Goal: Task Accomplishment & Management: Complete application form

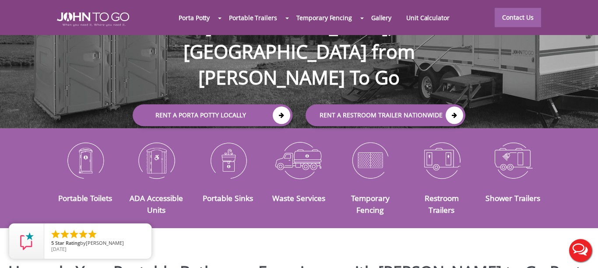
scroll to position [100, 0]
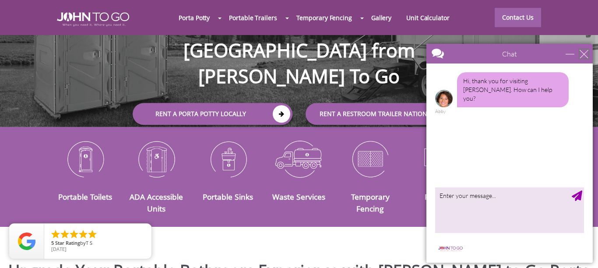
click at [584, 56] on div "close" at bounding box center [584, 53] width 9 height 9
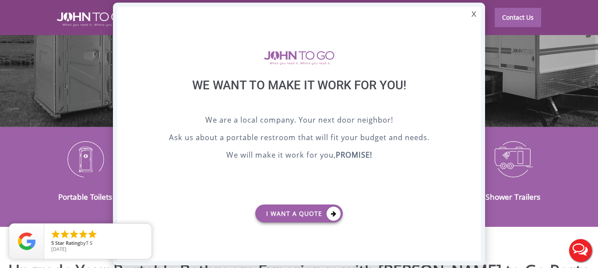
scroll to position [0, 0]
click at [475, 14] on div "X" at bounding box center [474, 14] width 14 height 15
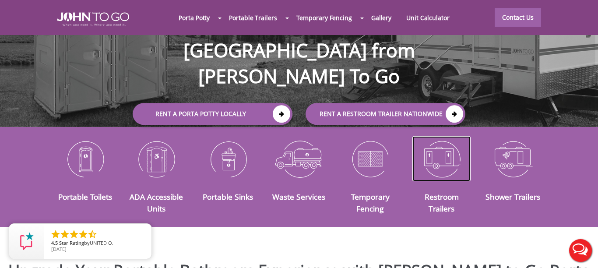
click at [440, 148] on img at bounding box center [442, 159] width 58 height 46
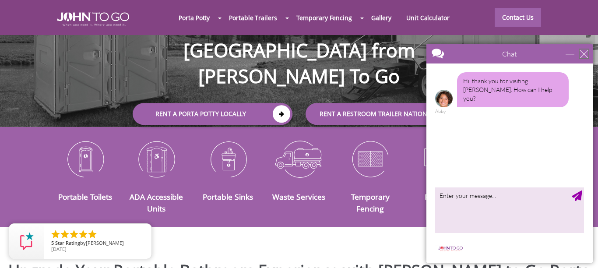
click at [584, 53] on div "close" at bounding box center [584, 53] width 9 height 9
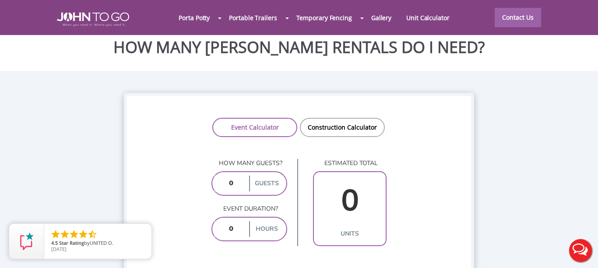
scroll to position [653, 0]
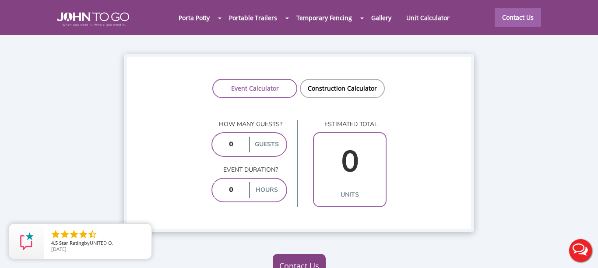
click at [226, 137] on input "number" at bounding box center [231, 145] width 33 height 16
type input "25000"
click at [269, 137] on label "guests" at bounding box center [266, 145] width 35 height 16
click at [242, 182] on input "number" at bounding box center [231, 190] width 33 height 16
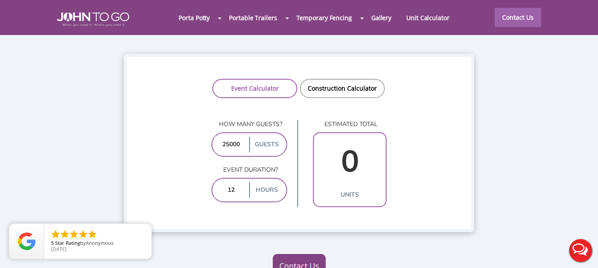
type input "10"
type input "242"
type input "1"
type input "89"
type input "10"
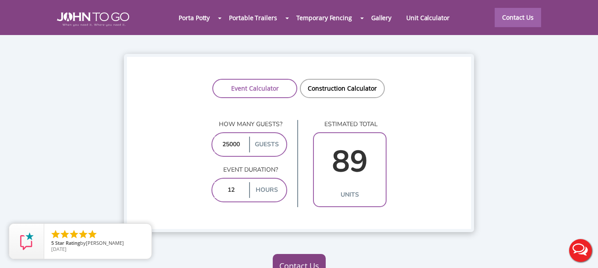
type input "242"
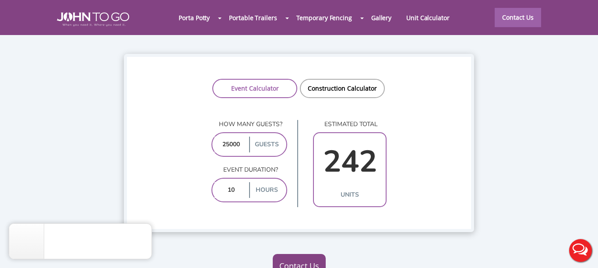
type input "1"
type input "89"
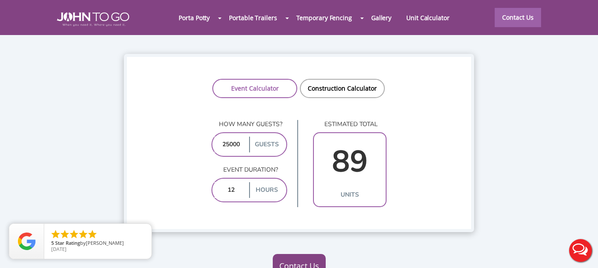
type input "10"
type input "242"
type input "1"
type input "89"
type input "10"
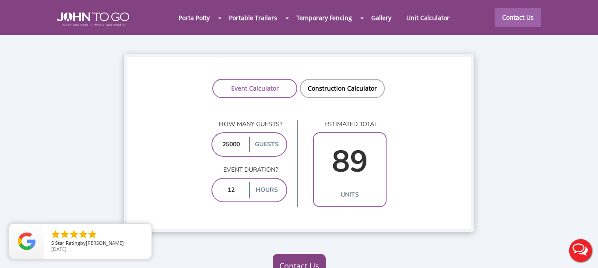
type input "242"
type input "1"
type input "89"
type input "9"
type input "234"
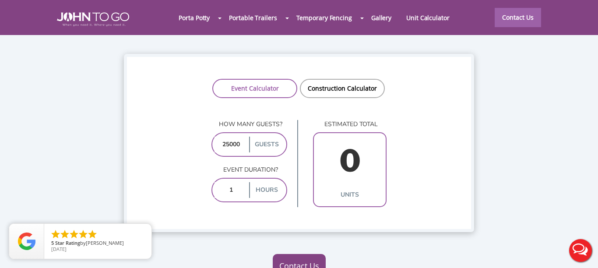
type input "10"
type input "242"
type input "1"
type input "89"
type input "1"
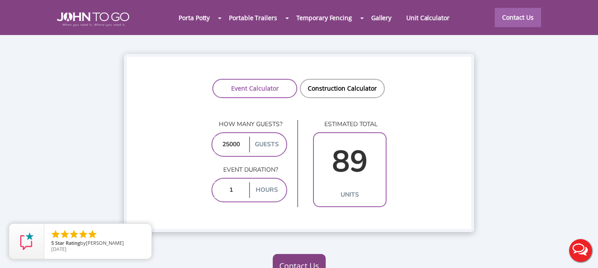
click at [266, 182] on label "hours" at bounding box center [266, 190] width 35 height 16
